Goal: Task Accomplishment & Management: Manage account settings

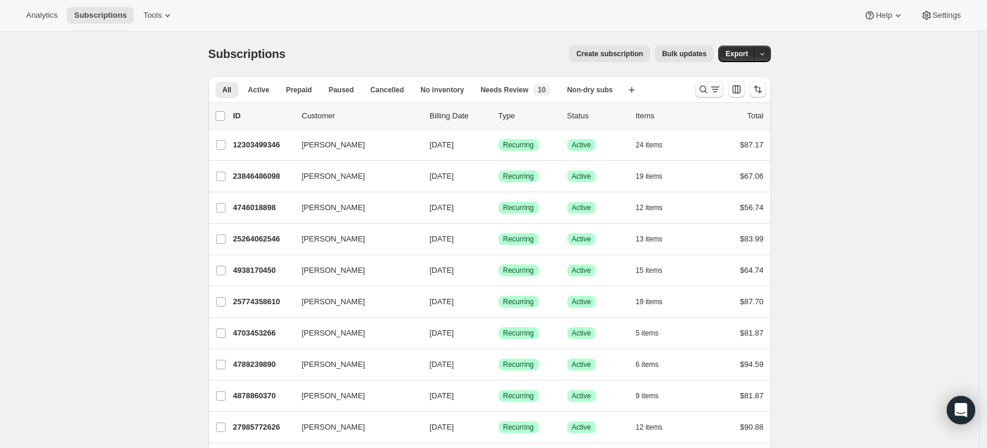
click at [706, 88] on icon "Search and filter results" at bounding box center [703, 89] width 12 height 12
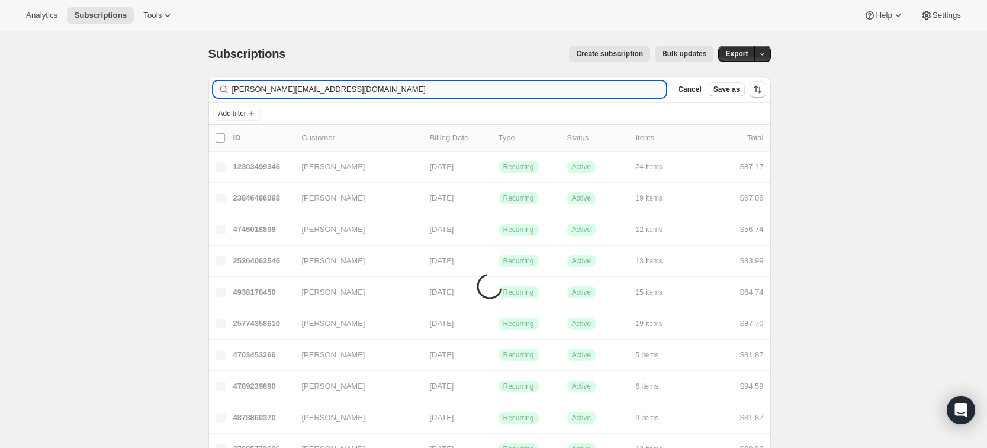
type input "[PERSON_NAME][EMAIL_ADDRESS][DOMAIN_NAME]"
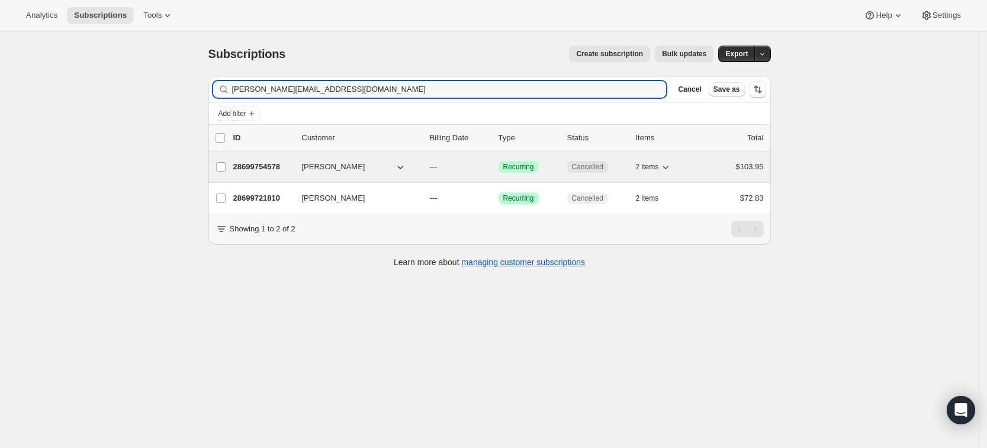
click at [271, 171] on p "28699754578" at bounding box center [262, 167] width 59 height 12
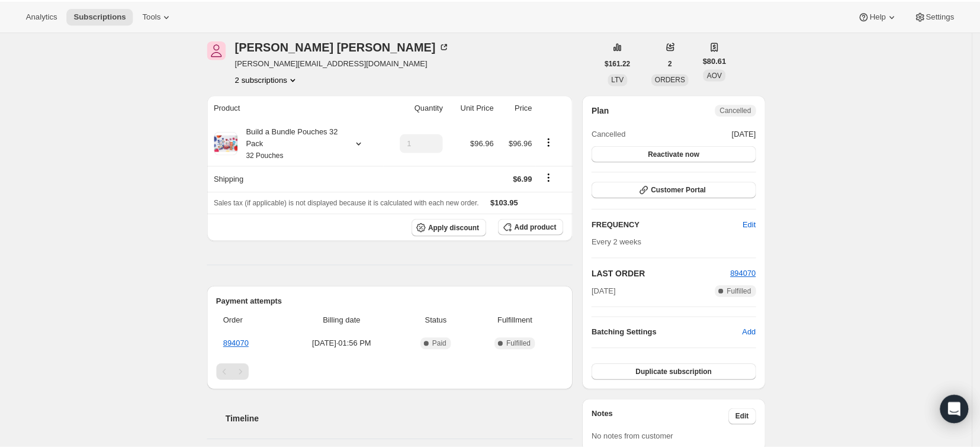
scroll to position [45, 0]
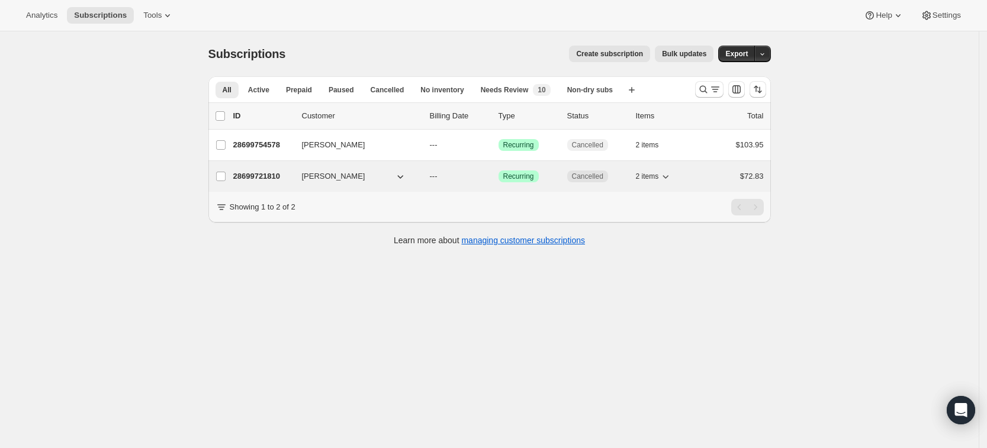
click at [255, 175] on p "28699721810" at bounding box center [262, 177] width 59 height 12
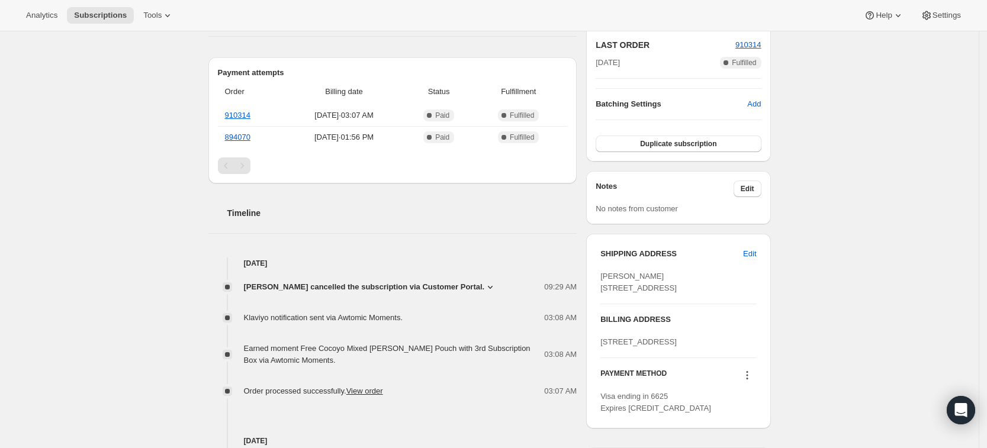
scroll to position [276, 0]
click at [77, 198] on div "Subscription #28699721810. This page is ready Subscription #28699721810 Success…" at bounding box center [489, 203] width 979 height 896
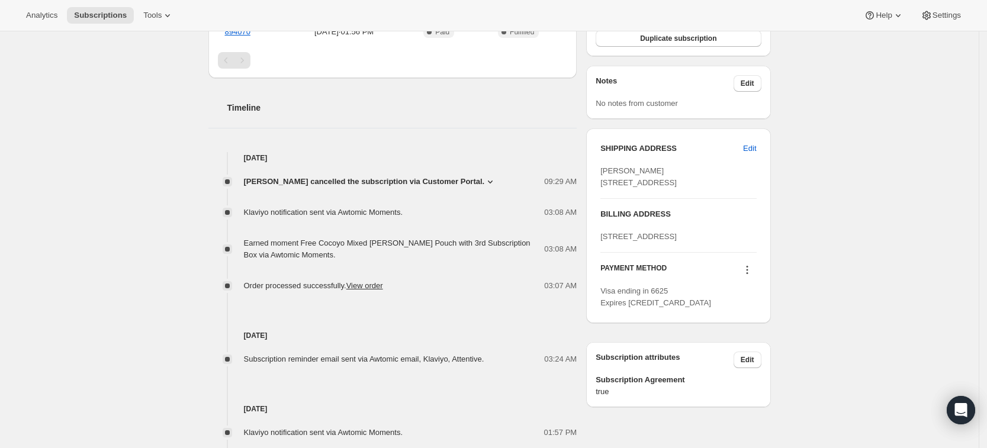
scroll to position [0, 0]
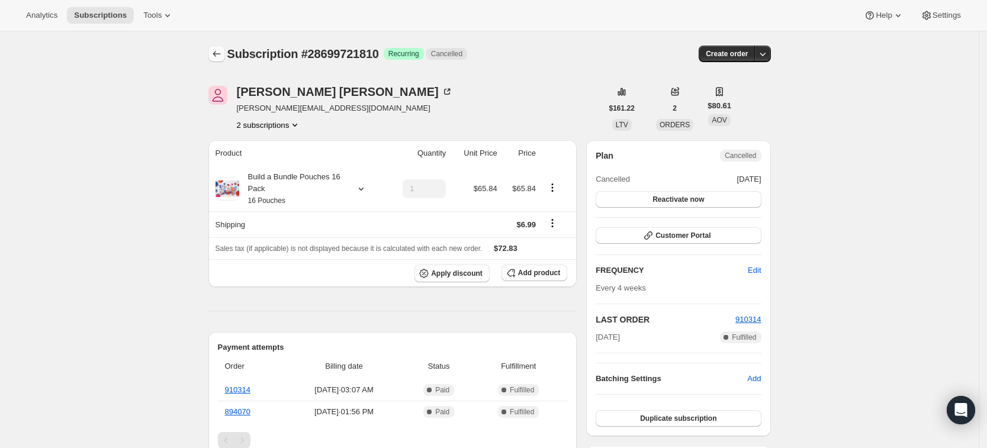
click at [221, 59] on icon "Subscriptions" at bounding box center [217, 54] width 12 height 12
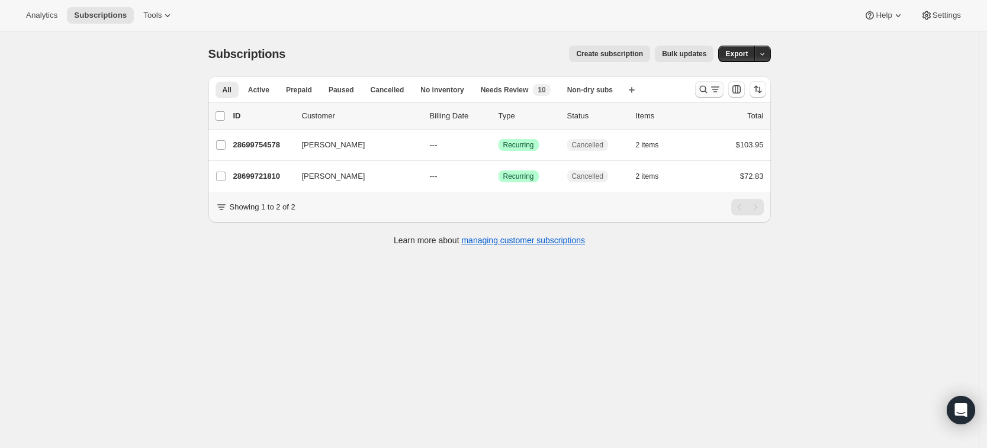
click at [700, 86] on button "Search and filter results" at bounding box center [709, 89] width 28 height 17
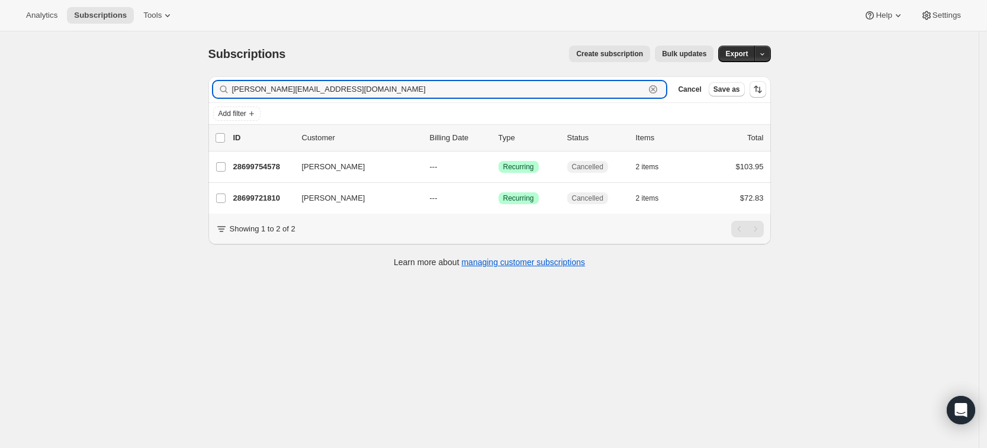
click at [659, 89] on icon "button" at bounding box center [653, 89] width 12 height 12
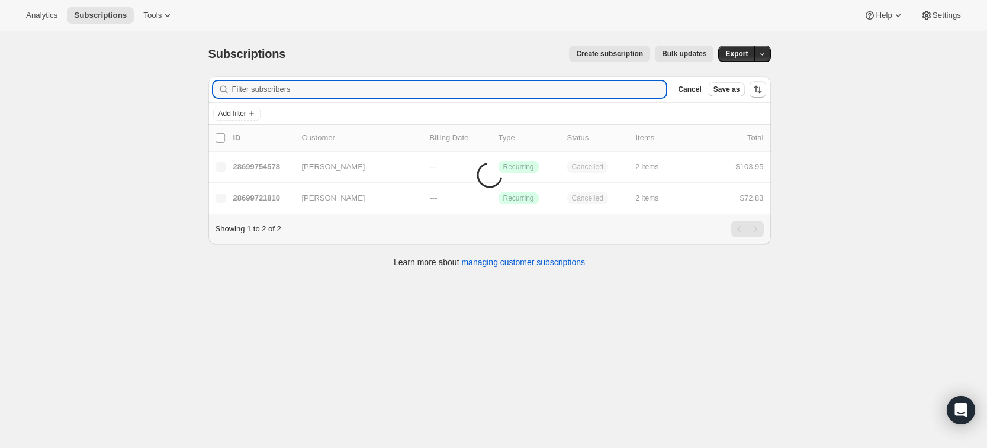
paste input "[PERSON_NAME]"
type input "[PERSON_NAME]"
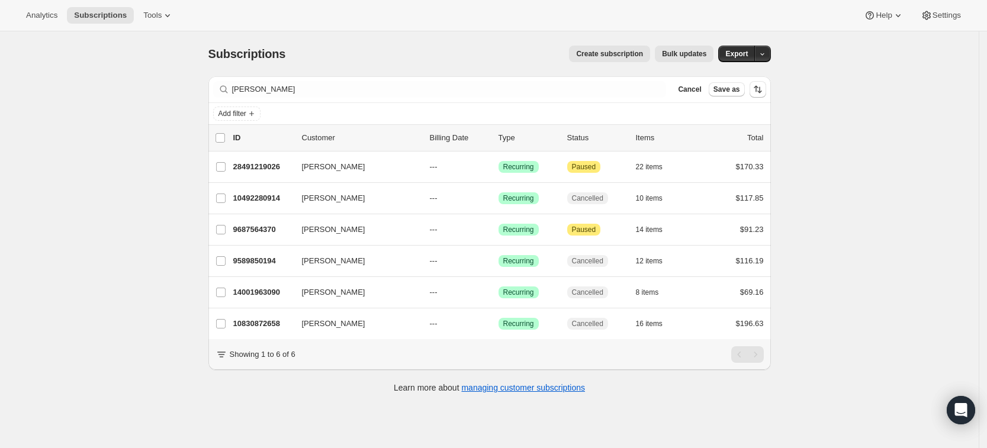
click at [846, 268] on div "Subscriptions. This page is ready Subscriptions Create subscription Bulk update…" at bounding box center [489, 255] width 979 height 448
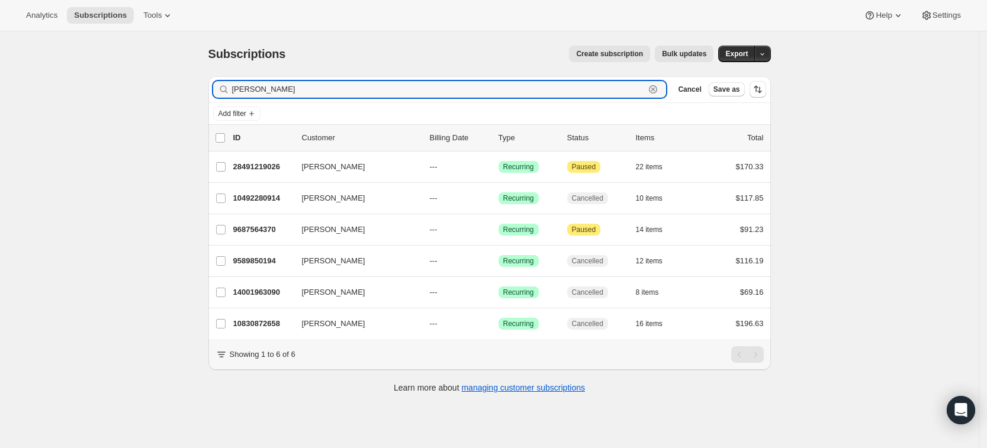
drag, startPoint x: 300, startPoint y: 90, endPoint x: 220, endPoint y: 91, distance: 80.5
click at [220, 91] on div "[PERSON_NAME] Clear" at bounding box center [440, 89] width 454 height 17
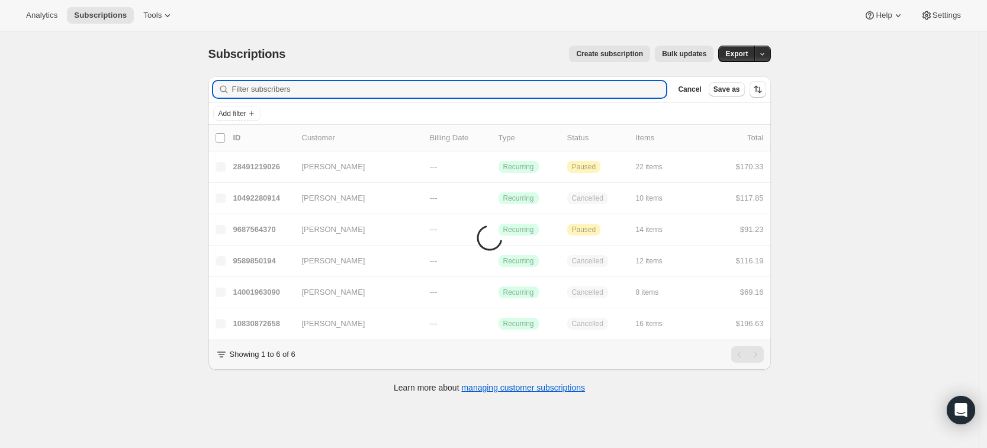
paste input "[EMAIL_ADDRESS][PERSON_NAME][DOMAIN_NAME]"
type input "[EMAIL_ADDRESS][PERSON_NAME][DOMAIN_NAME]"
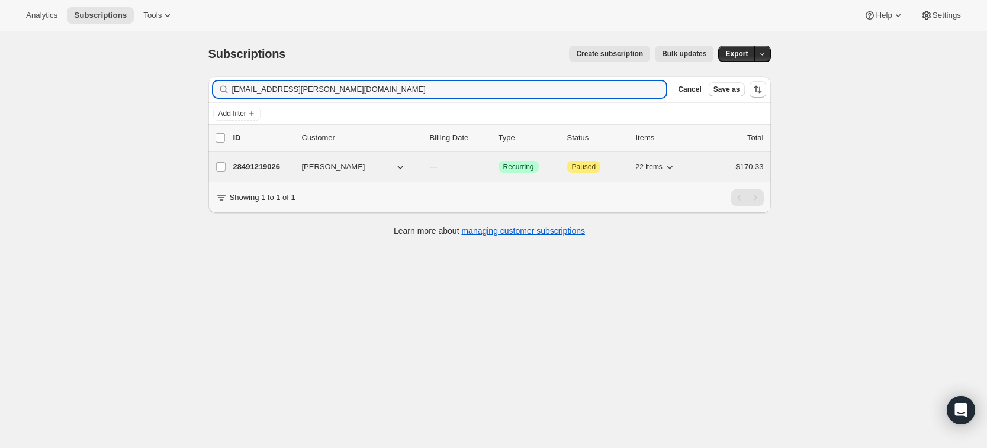
click at [268, 165] on p "28491219026" at bounding box center [262, 167] width 59 height 12
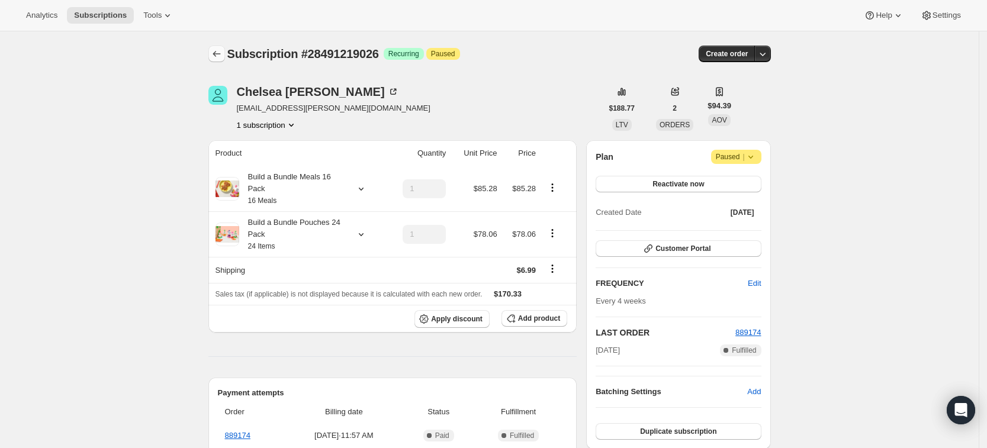
click at [221, 55] on icon "Subscriptions" at bounding box center [217, 54] width 12 height 12
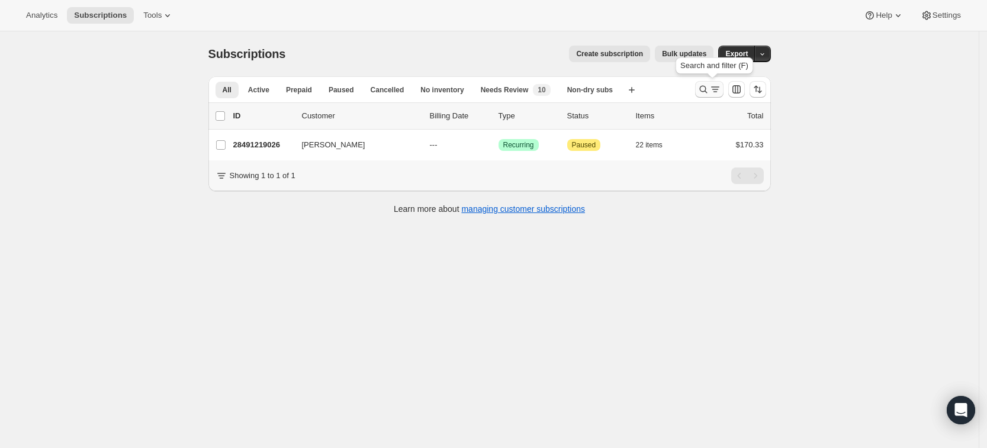
click at [703, 93] on icon "Search and filter results" at bounding box center [703, 89] width 12 height 12
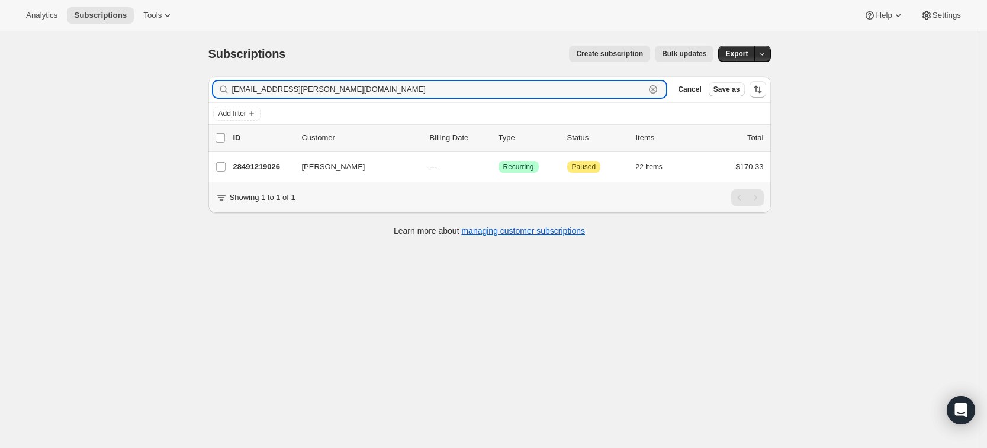
click at [659, 94] on icon "button" at bounding box center [653, 89] width 12 height 12
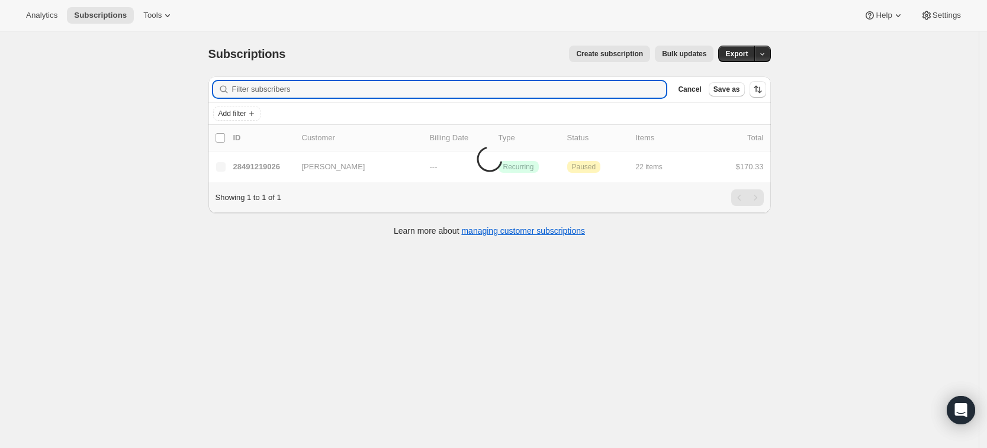
paste input "[EMAIL_ADDRESS][DOMAIN_NAME]"
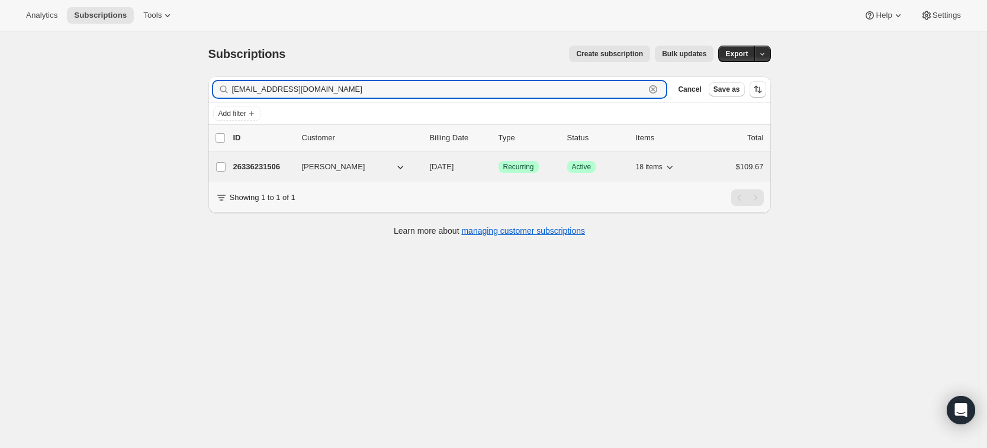
type input "[EMAIL_ADDRESS][DOMAIN_NAME]"
click at [275, 167] on p "26336231506" at bounding box center [262, 167] width 59 height 12
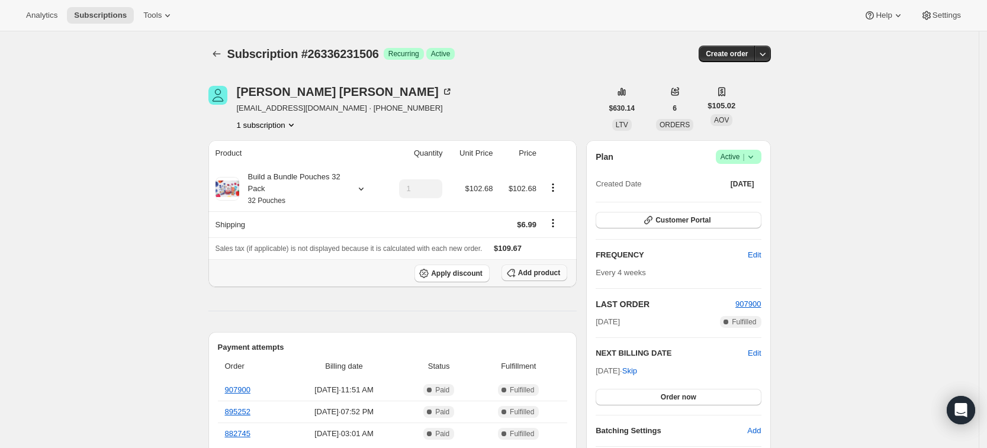
click at [541, 276] on span "Add product" at bounding box center [539, 272] width 42 height 9
click at [352, 185] on div "Build a Bundle Pouches 32 Pack 32 Pouches" at bounding box center [298, 189] width 165 height 36
click at [362, 186] on icon at bounding box center [361, 189] width 12 height 12
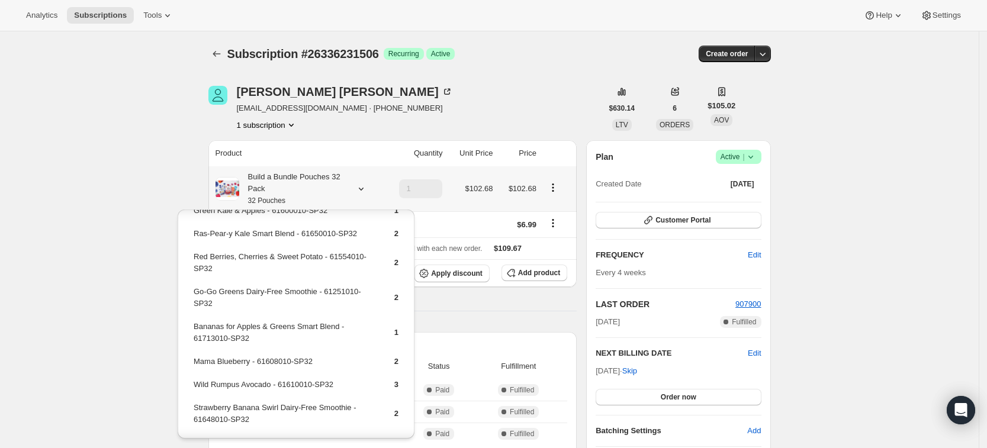
scroll to position [124, 0]
click at [352, 126] on div "1 subscription" at bounding box center [345, 125] width 216 height 12
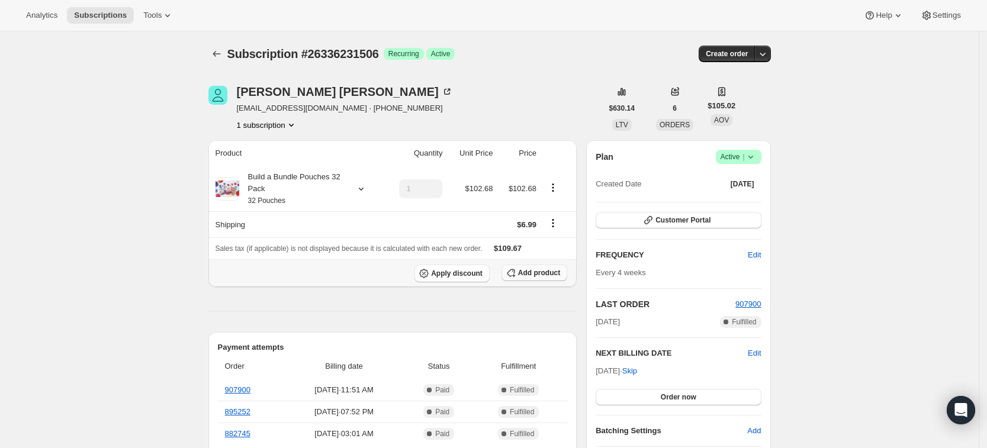
click at [555, 276] on span "Add product" at bounding box center [539, 272] width 42 height 9
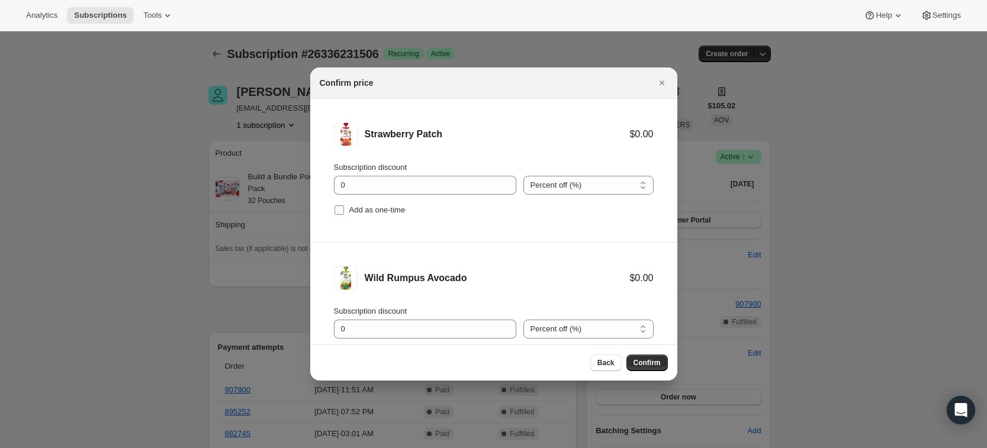
click at [364, 212] on span "Add as one-time" at bounding box center [377, 209] width 56 height 9
click at [344, 212] on input "Add as one-time" at bounding box center [339, 209] width 9 height 9
checkbox input "true"
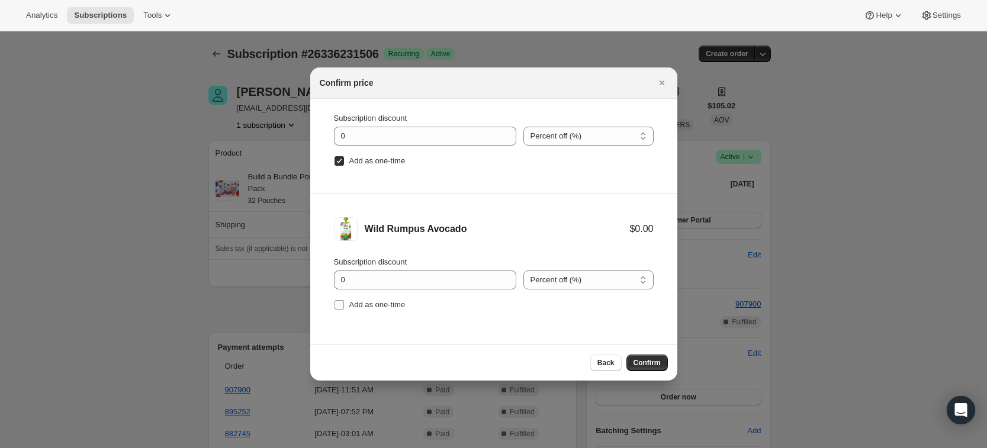
click at [376, 297] on label "Add as one-time" at bounding box center [370, 305] width 72 height 17
click at [344, 300] on input "Add as one-time" at bounding box center [339, 304] width 9 height 9
checkbox input "true"
click at [649, 361] on span "Confirm" at bounding box center [646, 362] width 27 height 9
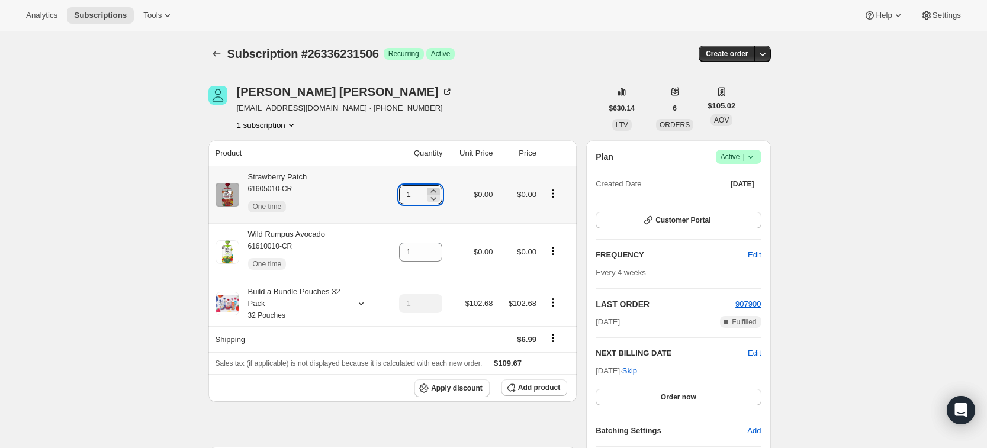
click at [439, 188] on icon at bounding box center [433, 191] width 12 height 12
type input "2"
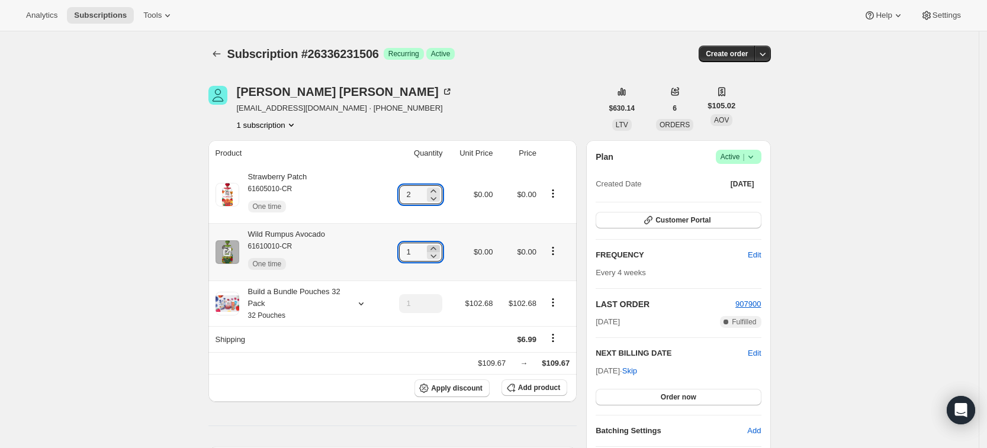
click at [438, 246] on icon at bounding box center [433, 249] width 12 height 12
type input "2"
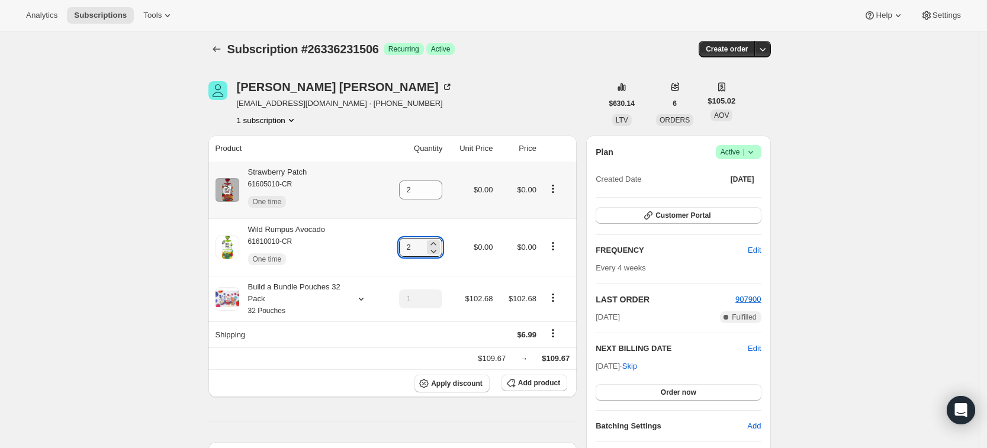
scroll to position [0, 0]
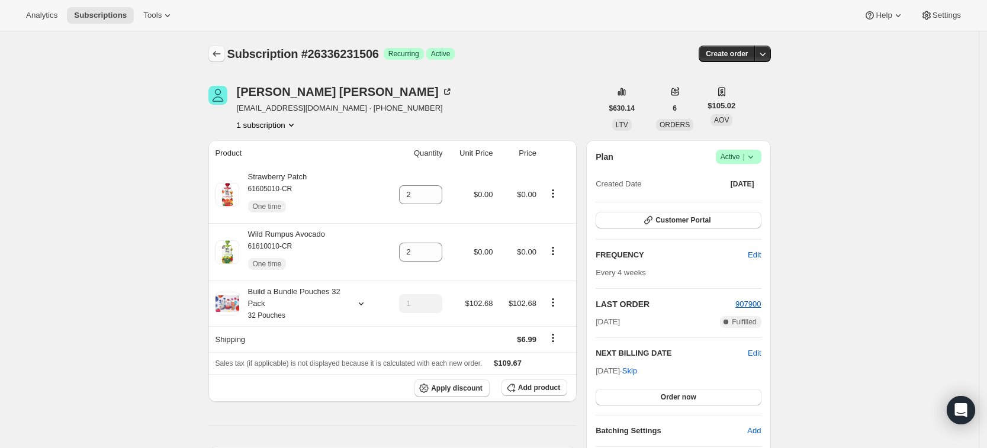
click at [217, 47] on button "Subscriptions" at bounding box center [216, 54] width 17 height 17
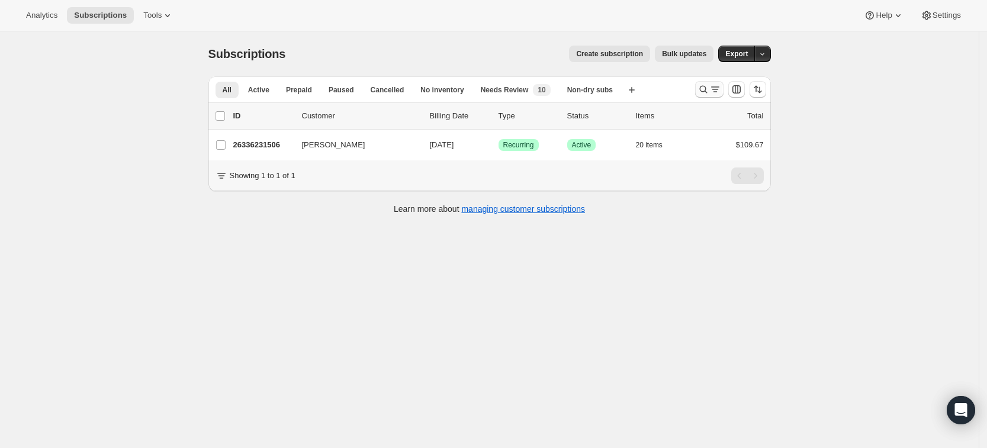
click at [704, 89] on icon "Search and filter results" at bounding box center [703, 90] width 8 height 8
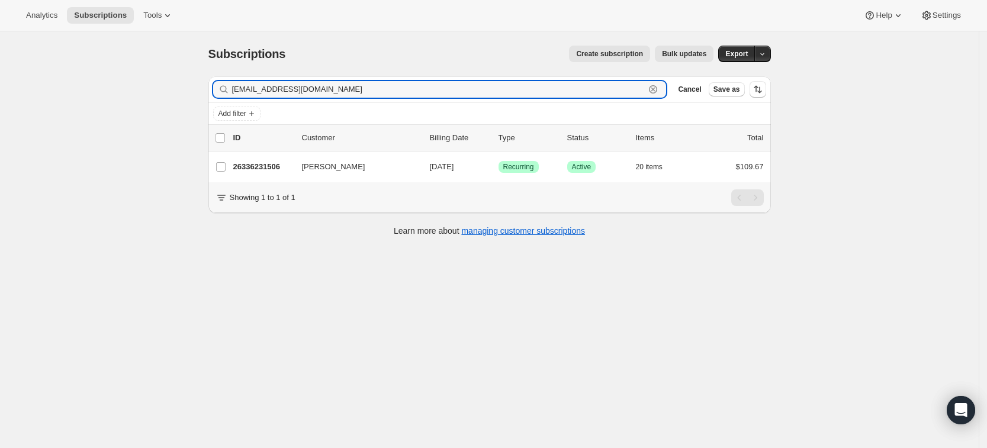
click at [659, 88] on icon "button" at bounding box center [653, 89] width 12 height 12
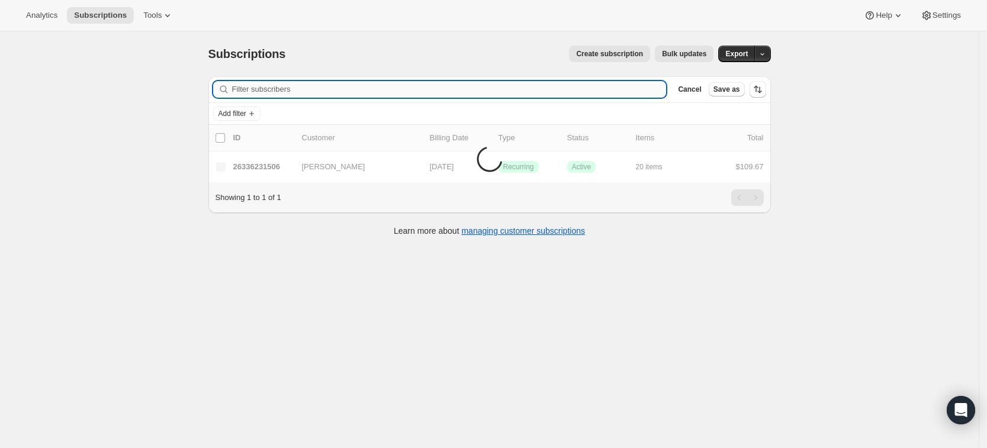
paste input "[PERSON_NAME][EMAIL_ADDRESS][PERSON_NAME][DOMAIN_NAME][PERSON_NAME]"
type input "[PERSON_NAME][EMAIL_ADDRESS][PERSON_NAME][DOMAIN_NAME][PERSON_NAME]"
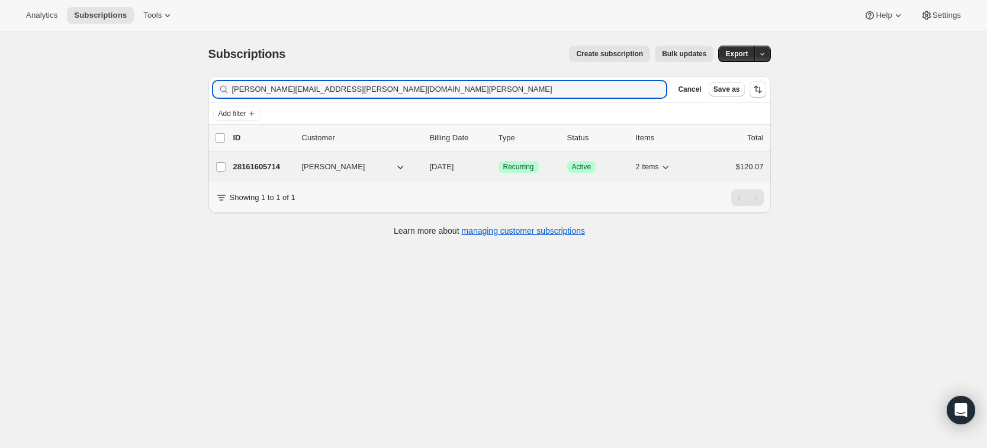
click at [277, 172] on p "28161605714" at bounding box center [262, 167] width 59 height 12
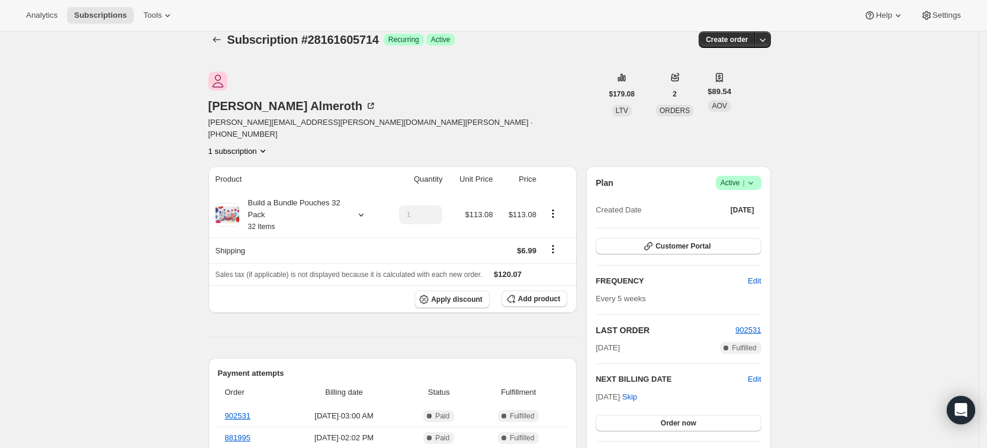
scroll to position [14, 0]
click at [538, 295] on span "Add product" at bounding box center [539, 299] width 42 height 9
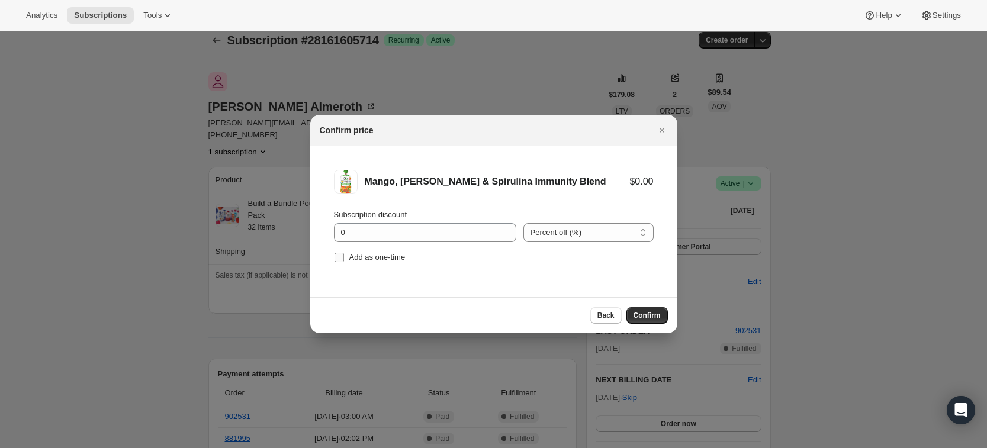
click at [372, 257] on span "Add as one-time" at bounding box center [377, 257] width 56 height 9
click at [344, 257] on input "Add as one-time" at bounding box center [339, 257] width 9 height 9
checkbox input "true"
click at [648, 321] on button "Confirm" at bounding box center [646, 315] width 41 height 17
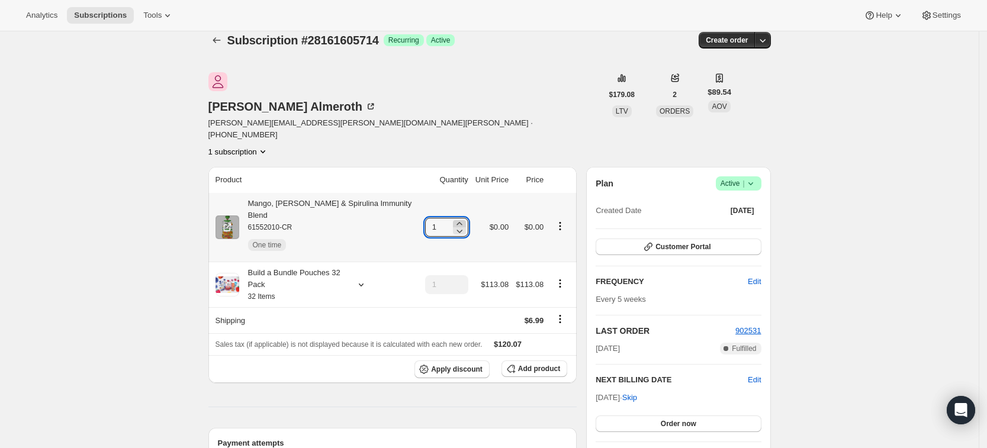
click at [458, 218] on icon at bounding box center [460, 224] width 12 height 12
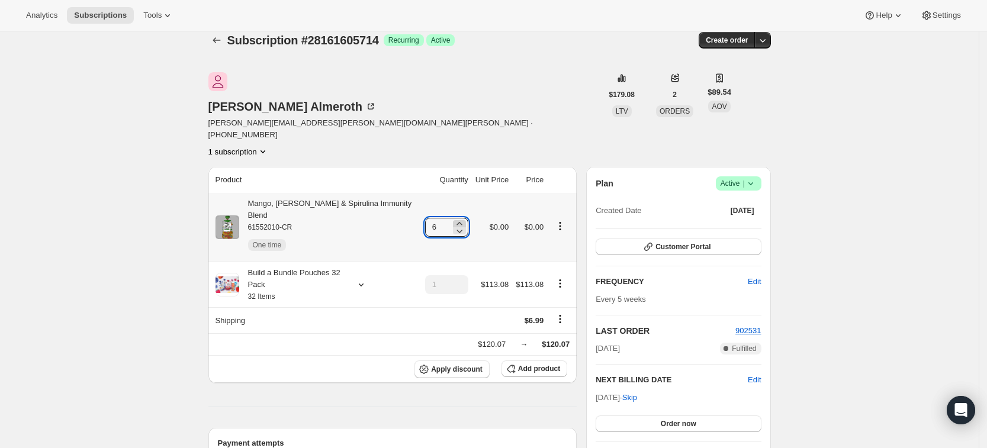
click at [458, 218] on icon at bounding box center [460, 224] width 12 height 12
type input "8"
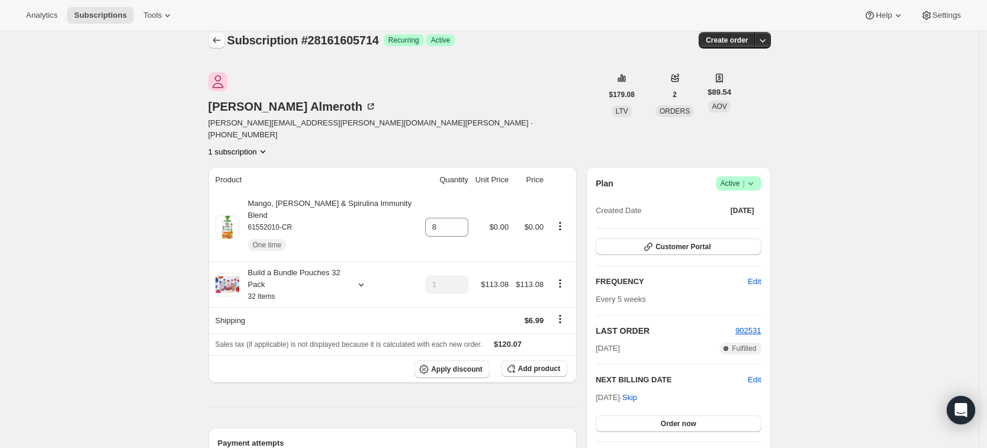
click at [223, 41] on icon "Subscriptions" at bounding box center [217, 40] width 12 height 12
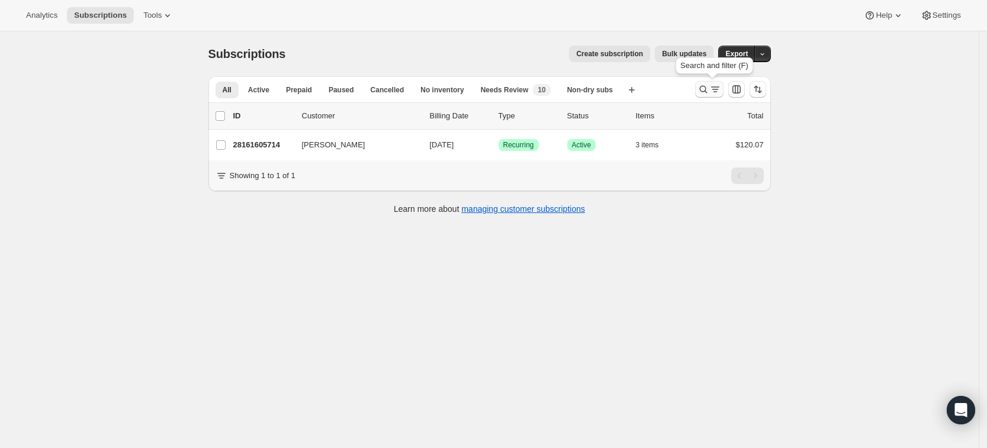
click at [708, 91] on icon "Search and filter results" at bounding box center [703, 89] width 12 height 12
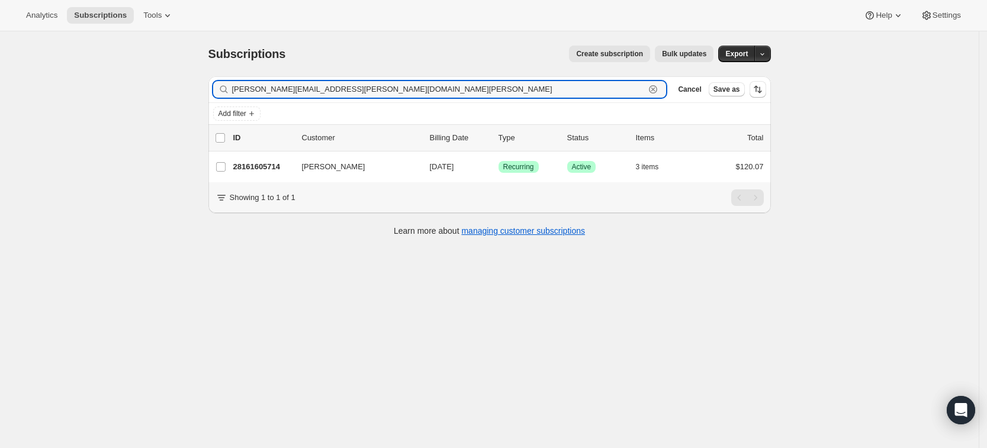
click at [659, 95] on icon "button" at bounding box center [653, 89] width 12 height 12
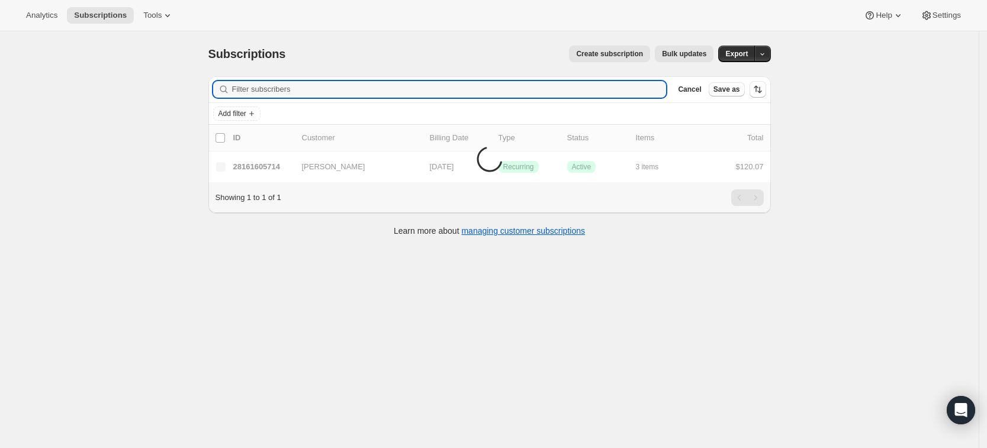
paste input "[EMAIL_ADDRESS][DOMAIN_NAME]"
type input "[EMAIL_ADDRESS][DOMAIN_NAME]"
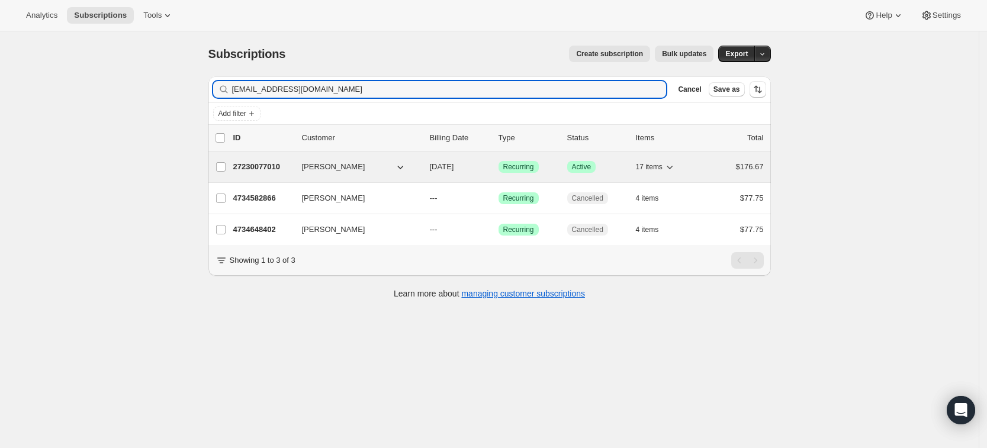
click at [271, 169] on p "27230077010" at bounding box center [262, 167] width 59 height 12
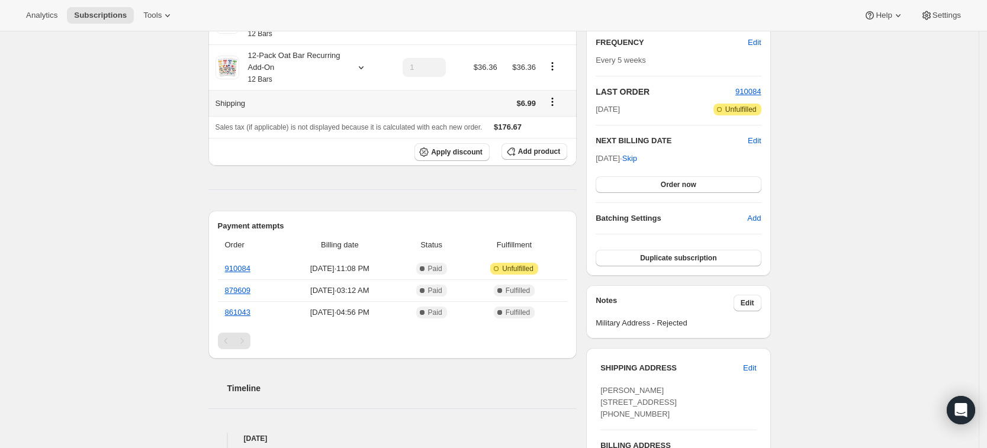
scroll to position [216, 0]
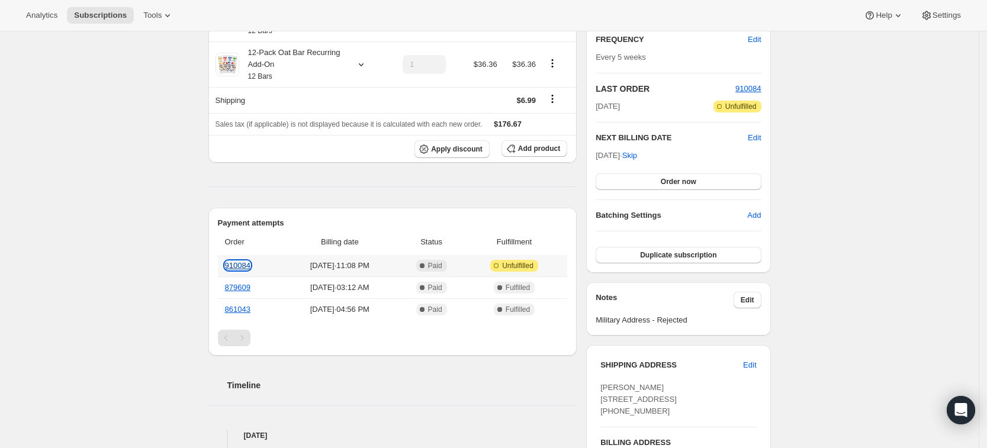
click at [242, 266] on link "910084" at bounding box center [237, 265] width 25 height 9
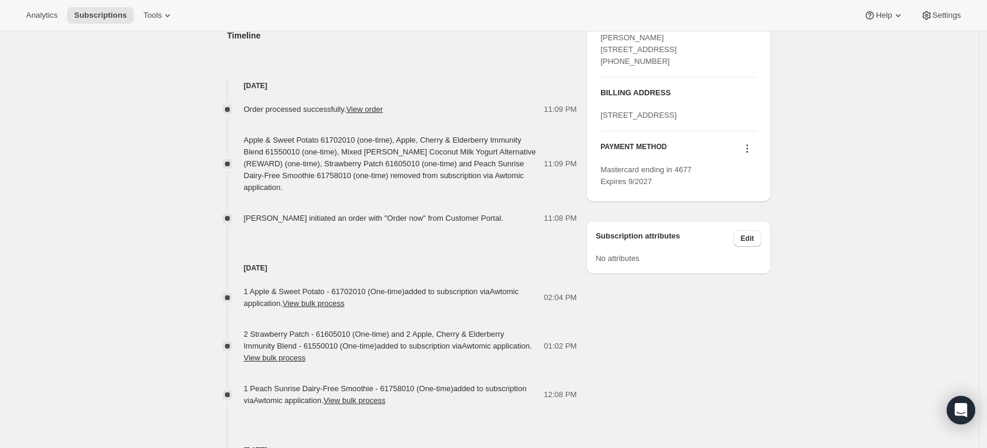
scroll to position [494, 0]
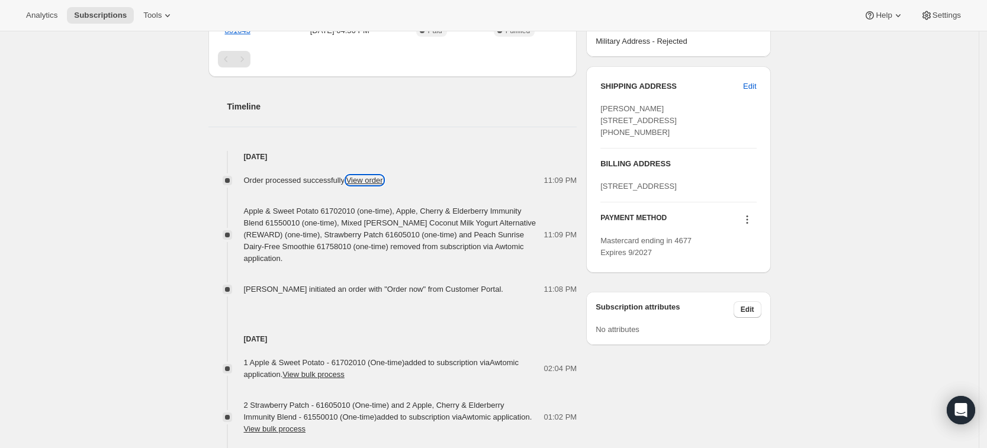
click at [365, 176] on link "View order" at bounding box center [364, 180] width 37 height 9
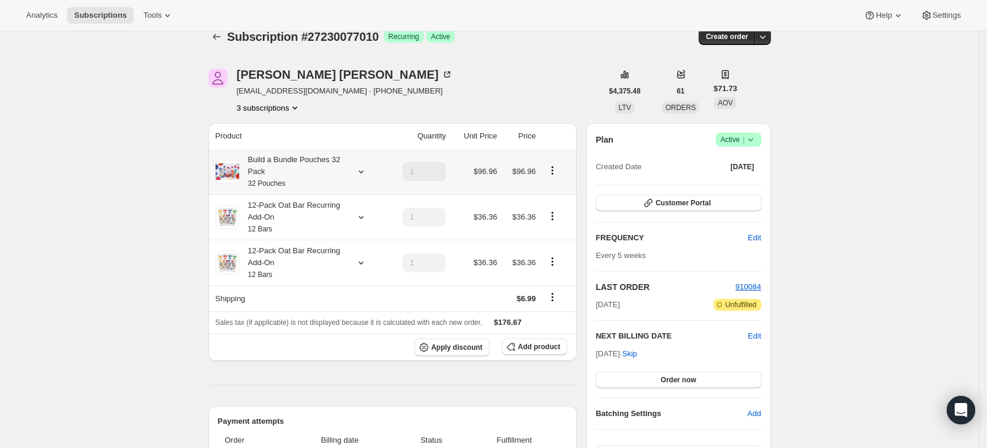
scroll to position [20, 0]
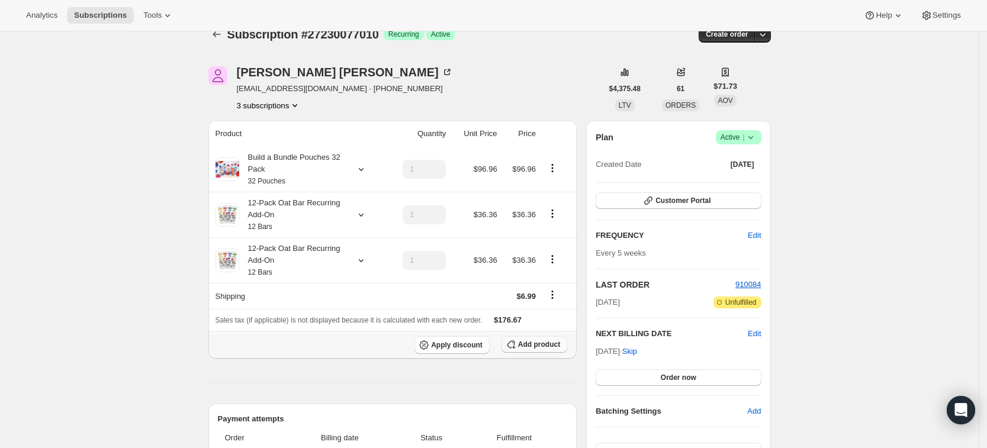
click at [541, 347] on span "Add product" at bounding box center [539, 344] width 42 height 9
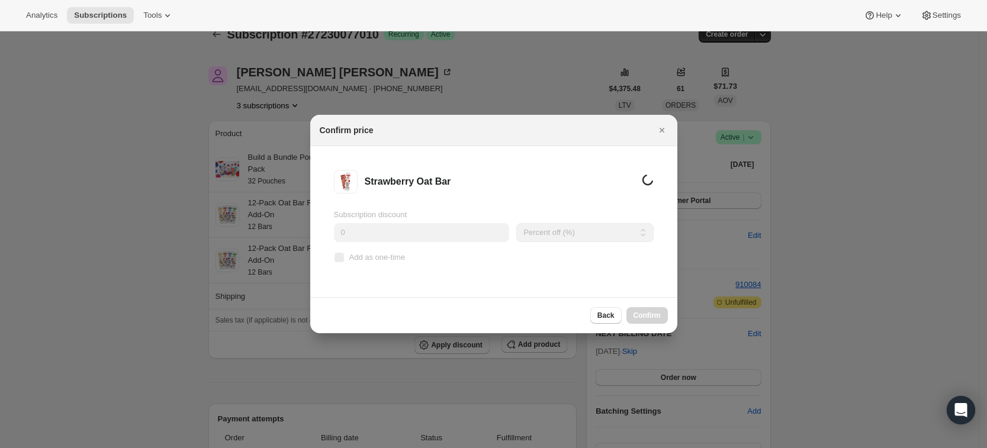
scroll to position [0, 0]
click at [375, 261] on span "Add as one-time" at bounding box center [377, 257] width 56 height 9
click at [344, 261] on input "Add as one-time" at bounding box center [339, 257] width 9 height 9
checkbox input "true"
click at [647, 319] on span "Confirm" at bounding box center [646, 315] width 27 height 9
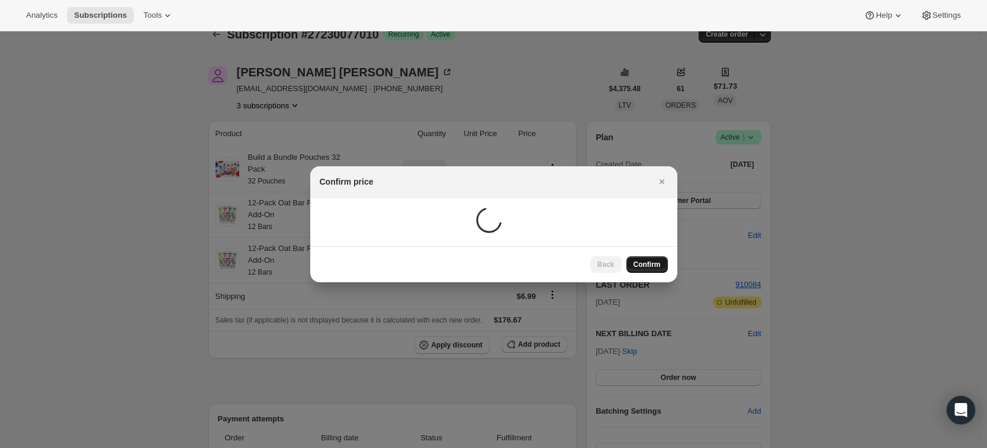
scroll to position [20, 0]
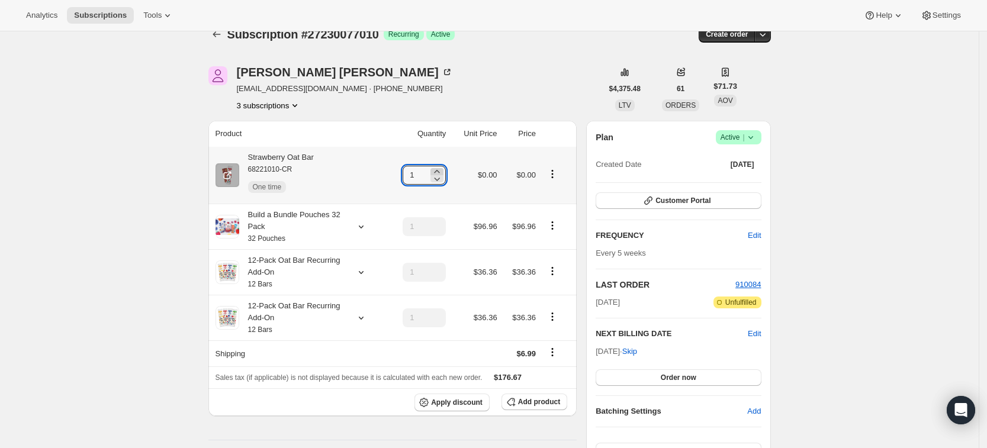
click at [443, 171] on icon at bounding box center [437, 172] width 12 height 12
type input "3"
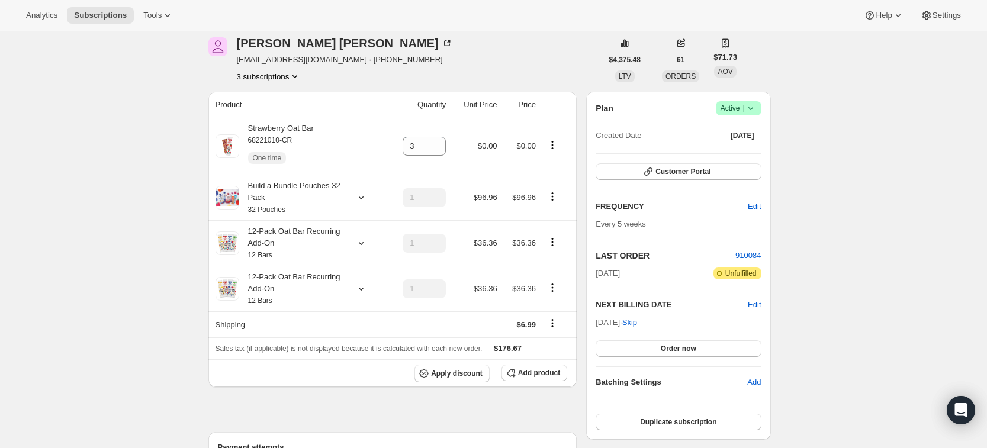
scroll to position [0, 0]
